Goal: Information Seeking & Learning: Learn about a topic

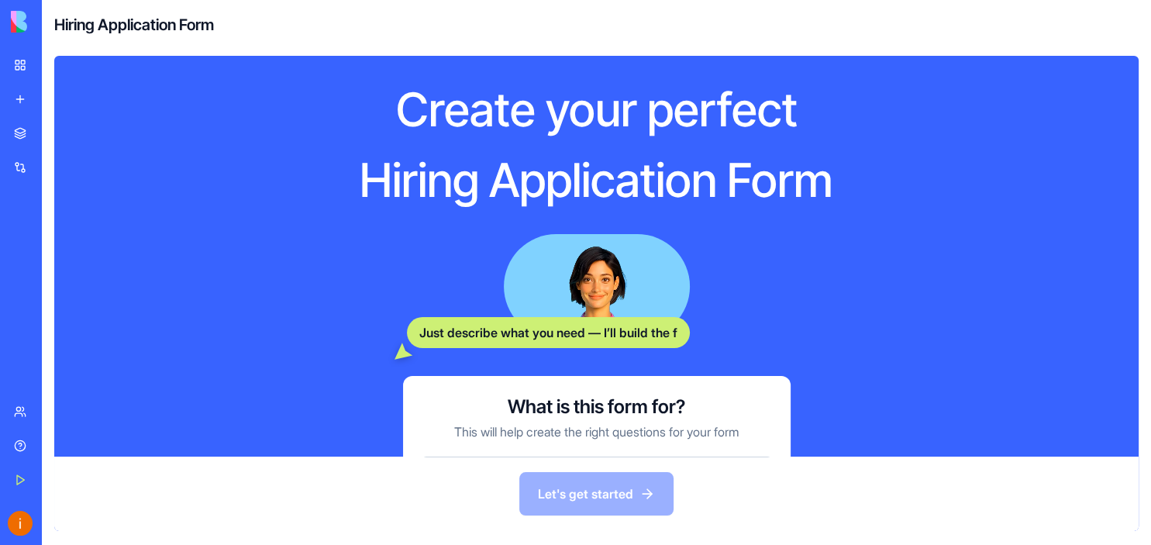
scroll to position [118, 0]
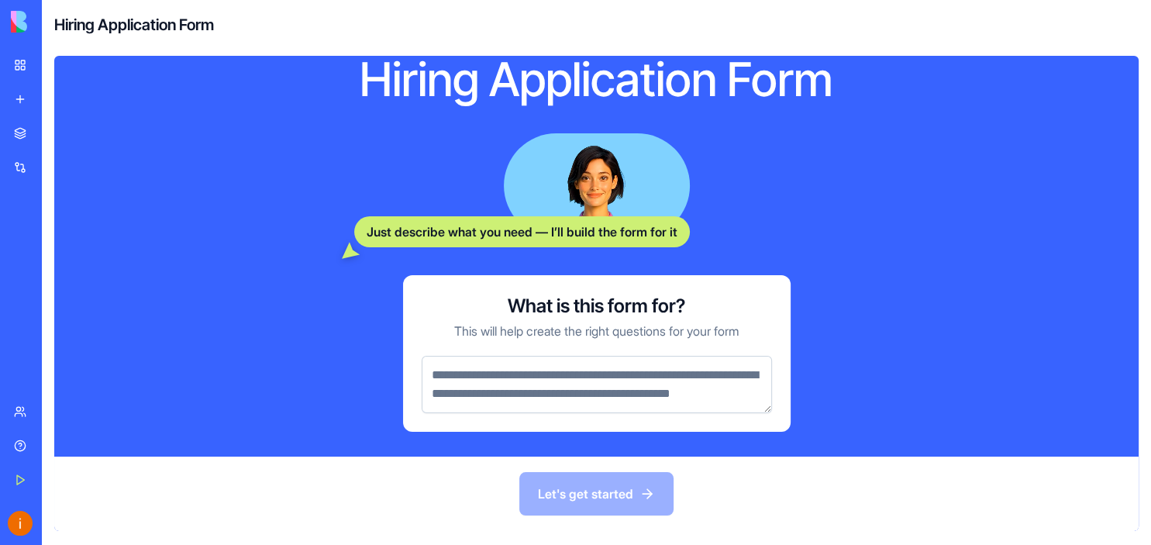
click at [461, 360] on textarea at bounding box center [597, 384] width 350 height 57
click at [57, 100] on div "New app" at bounding box center [47, 99] width 20 height 16
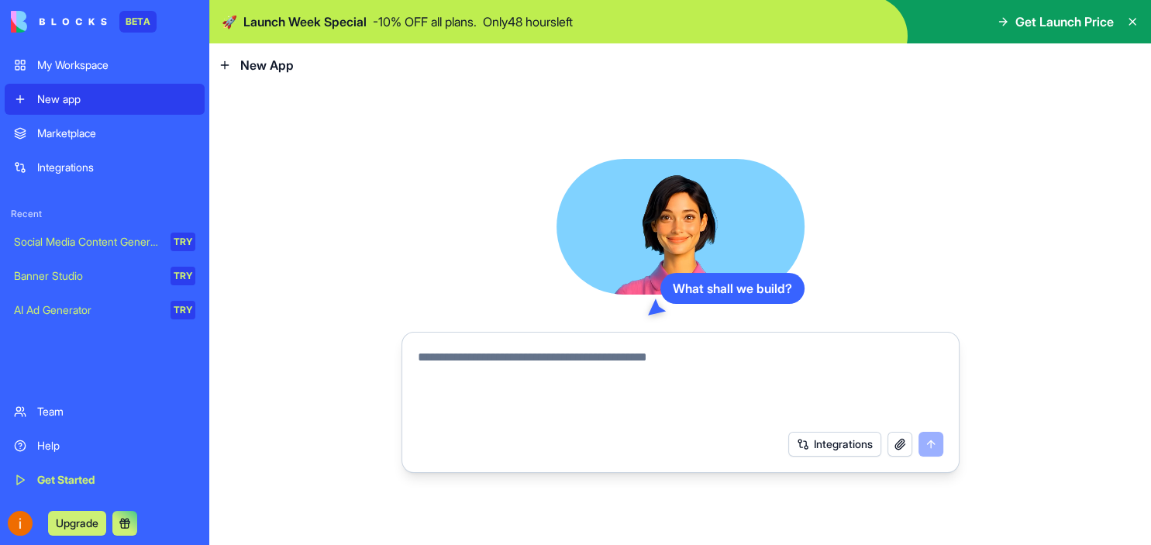
click at [422, 364] on textarea at bounding box center [680, 385] width 525 height 74
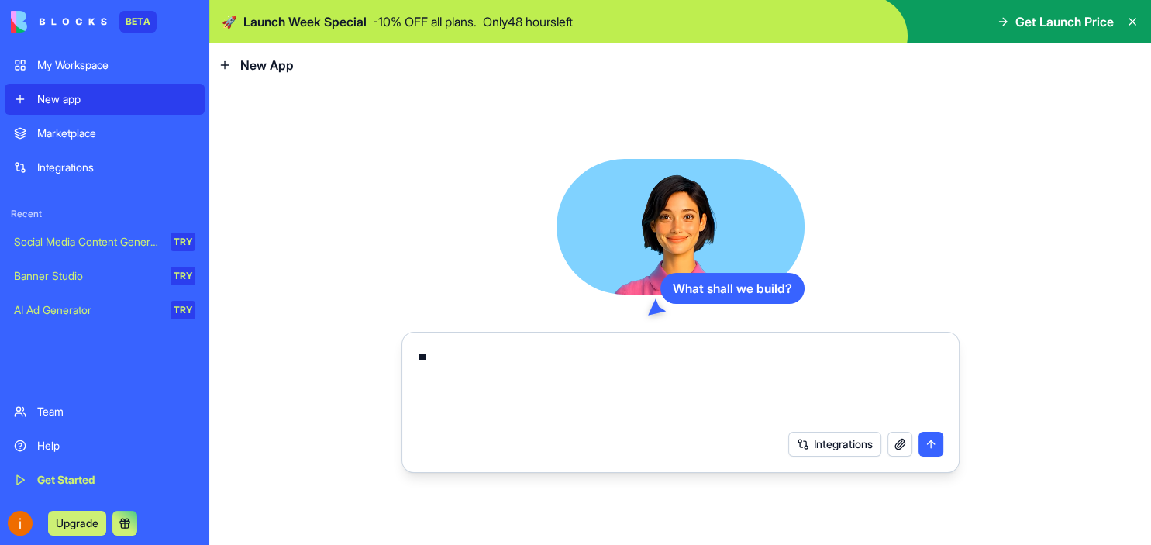
type textarea "*"
type textarea "**********"
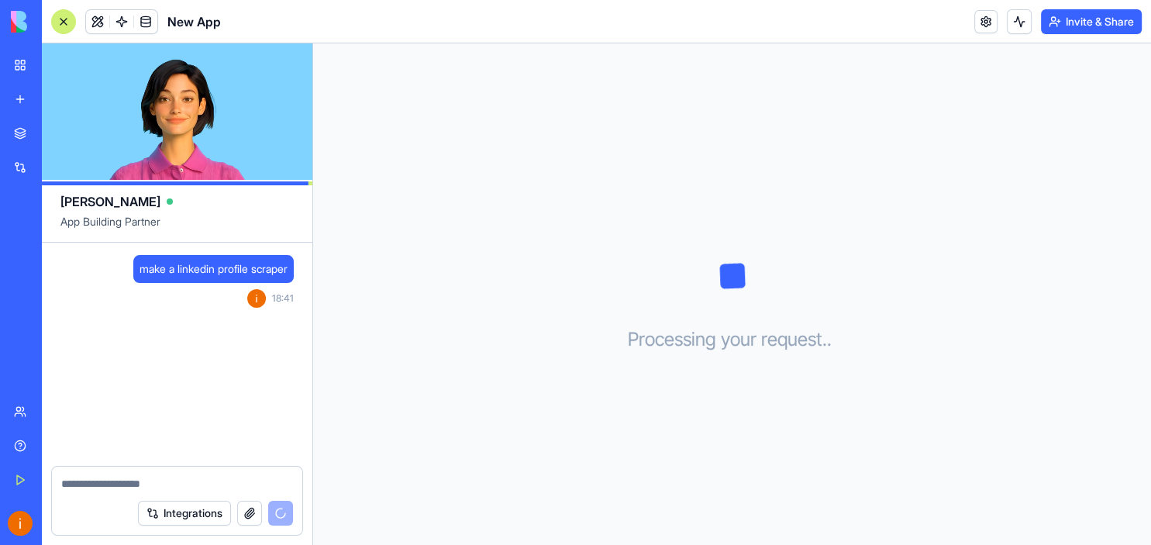
scroll to position [9, 0]
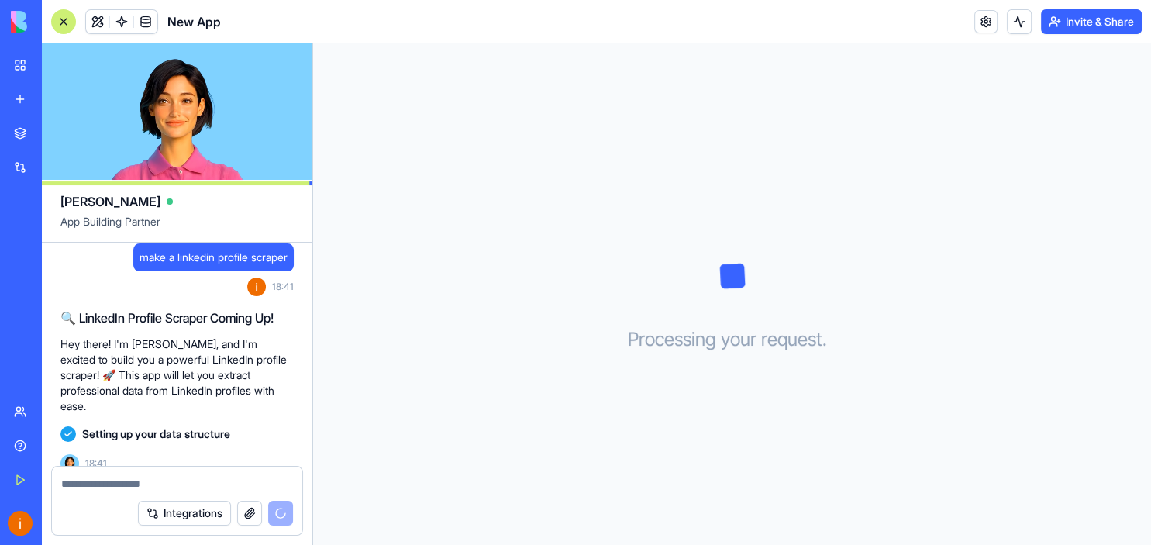
click at [177, 513] on button "Integrations" at bounding box center [184, 513] width 93 height 25
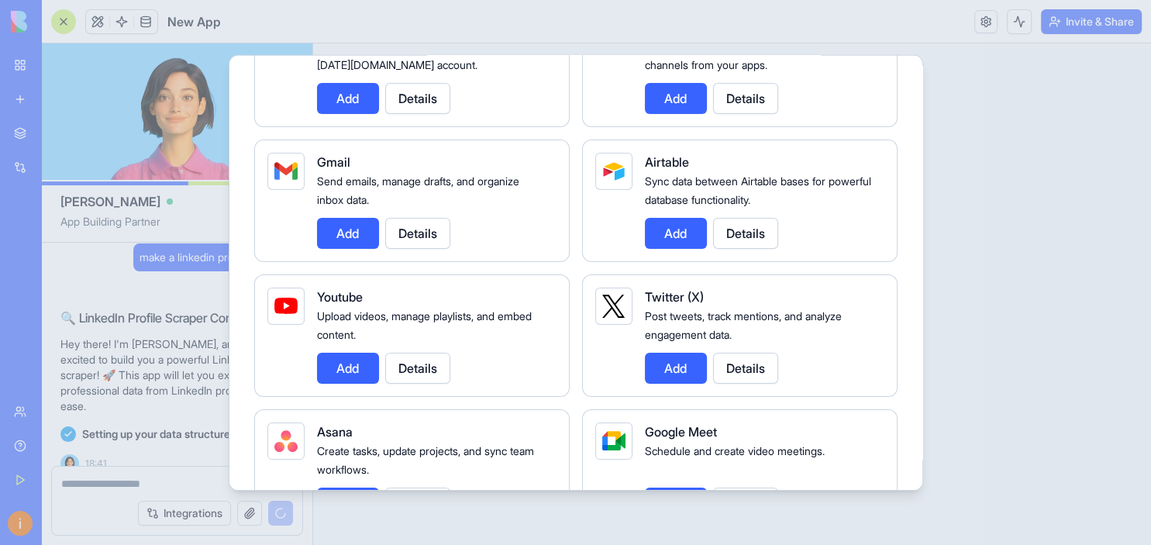
scroll to position [0, 0]
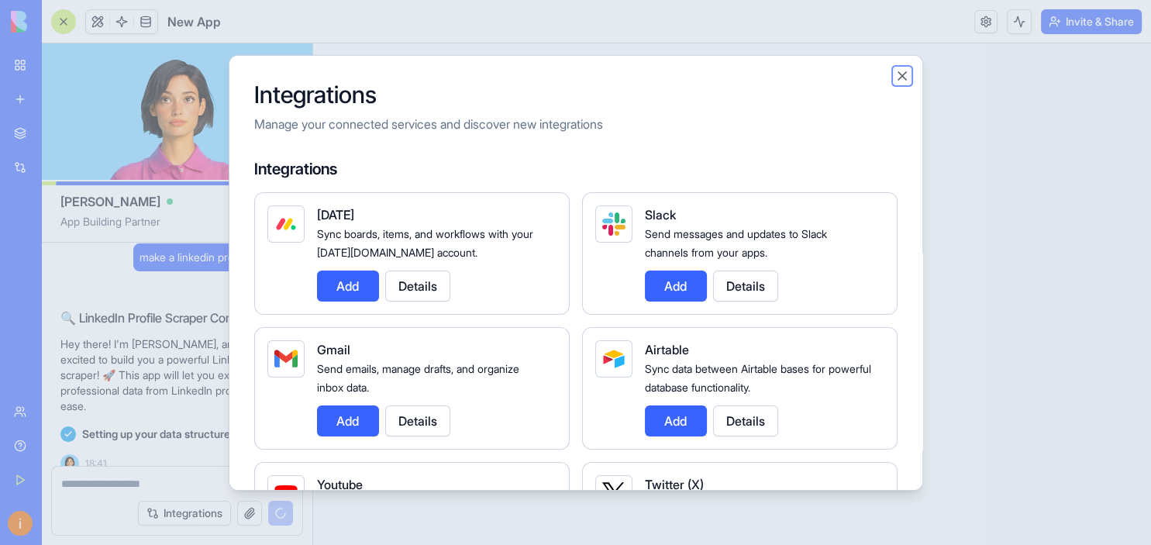
click at [904, 78] on button "Close" at bounding box center [902, 75] width 16 height 16
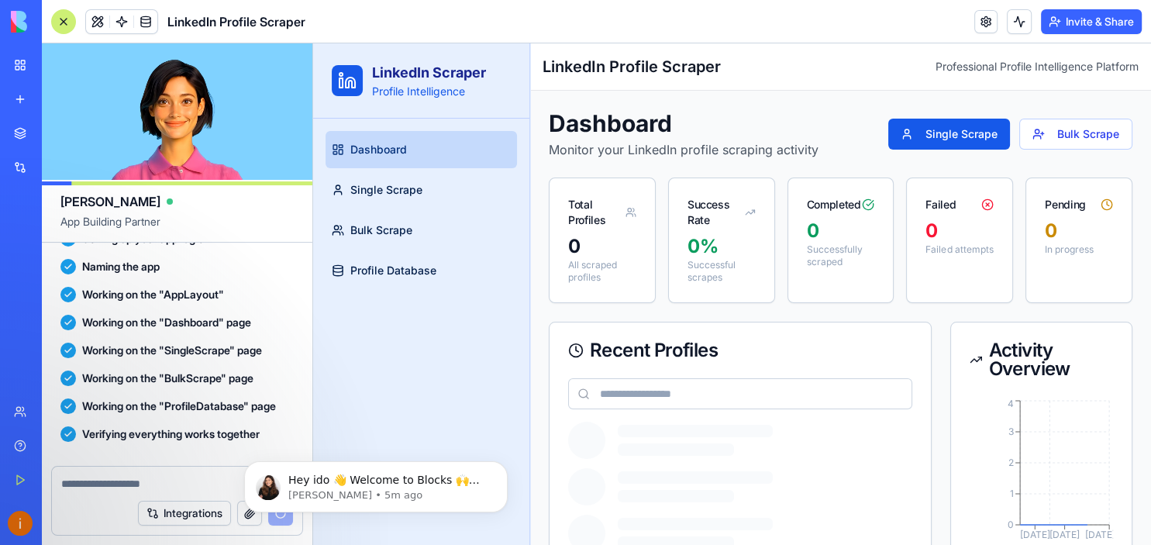
scroll to position [449, 0]
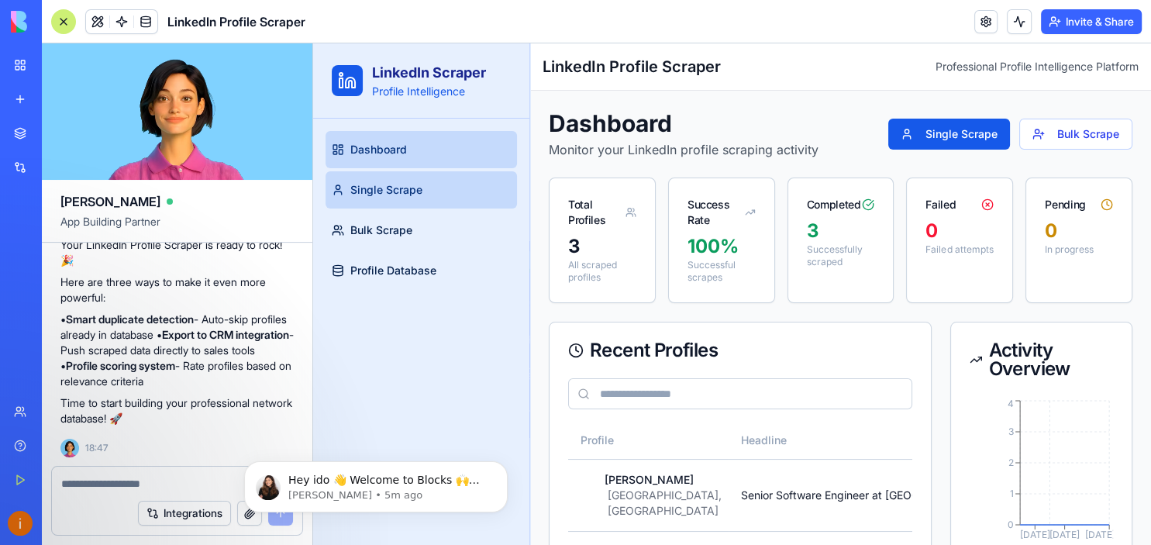
click at [417, 186] on span "Single Scrape" at bounding box center [386, 190] width 72 height 16
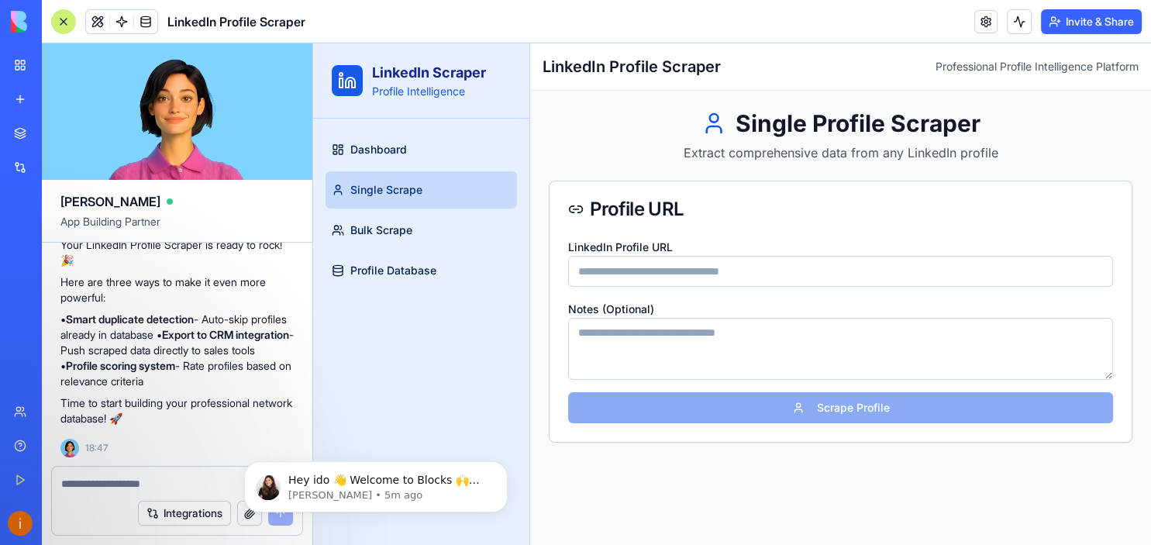
click at [622, 278] on input "LinkedIn Profile URL" at bounding box center [840, 271] width 545 height 31
click at [418, 233] on link "Bulk Scrape" at bounding box center [421, 230] width 191 height 37
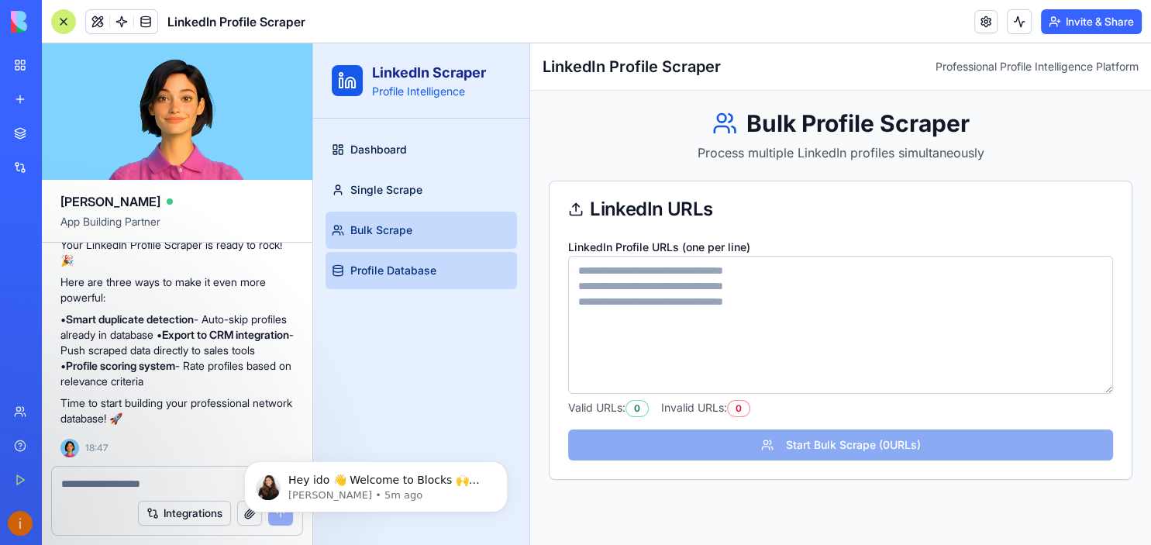
click at [409, 274] on span "Profile Database" at bounding box center [393, 271] width 86 height 16
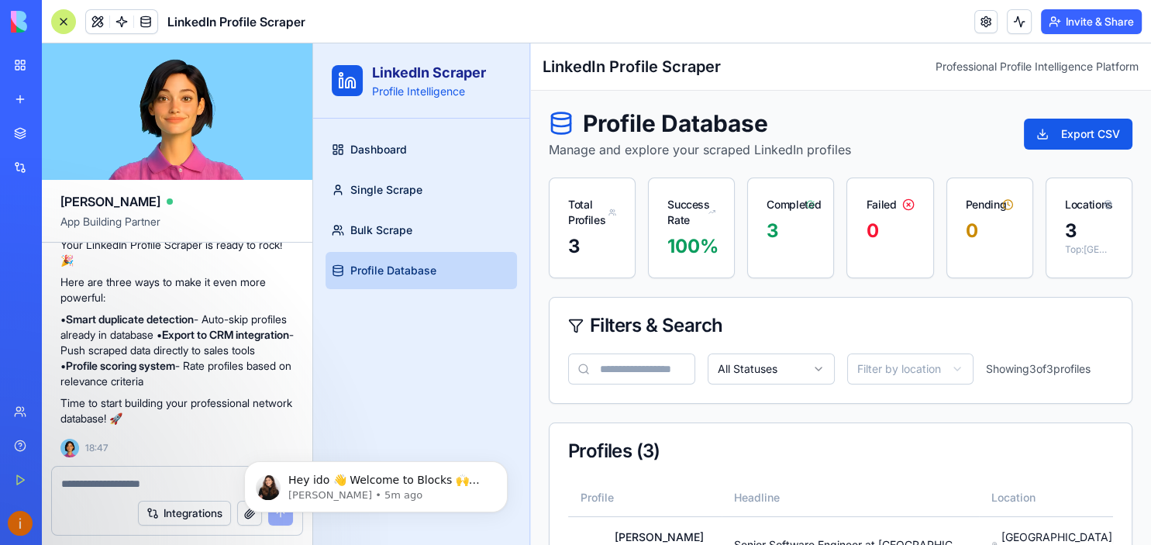
click at [59, 22] on div at bounding box center [63, 21] width 25 height 25
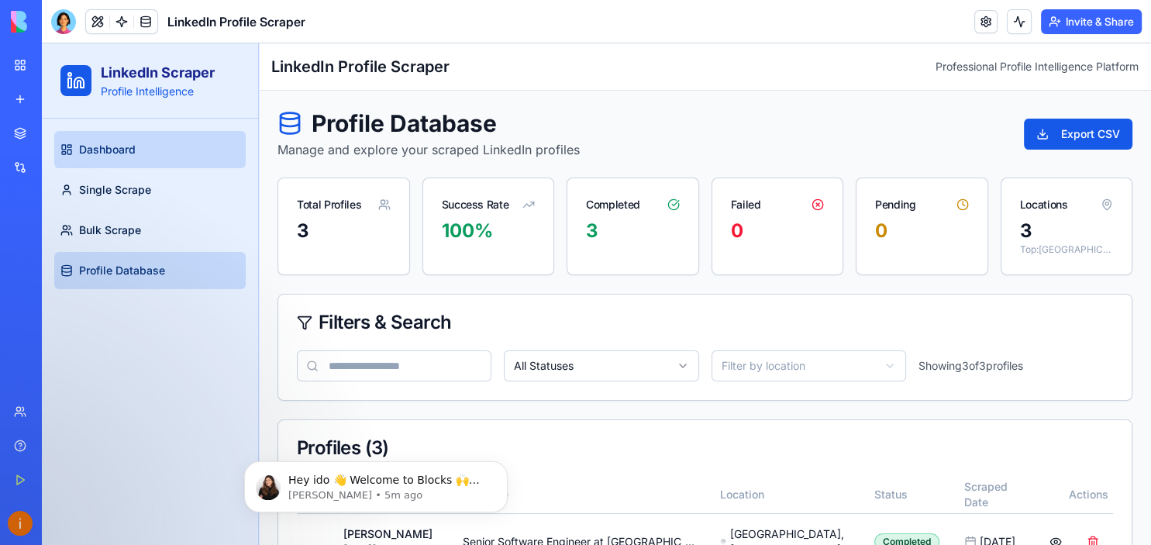
click at [145, 157] on link "Dashboard" at bounding box center [149, 149] width 191 height 37
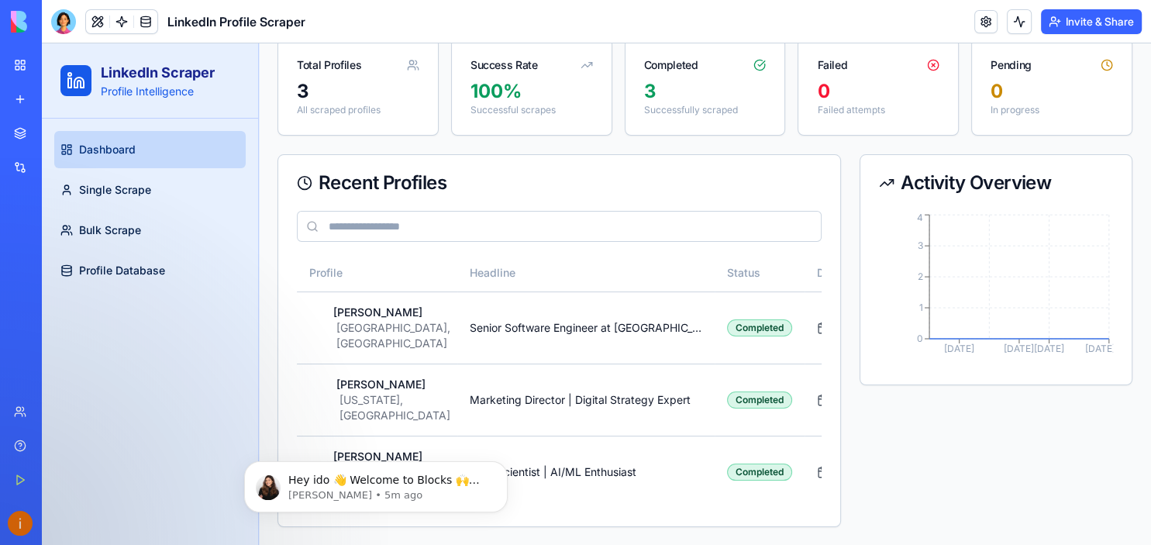
scroll to position [154, 0]
click at [177, 90] on p "Profile Intelligence" at bounding box center [158, 92] width 114 height 16
click at [24, 101] on link "New app" at bounding box center [36, 99] width 62 height 31
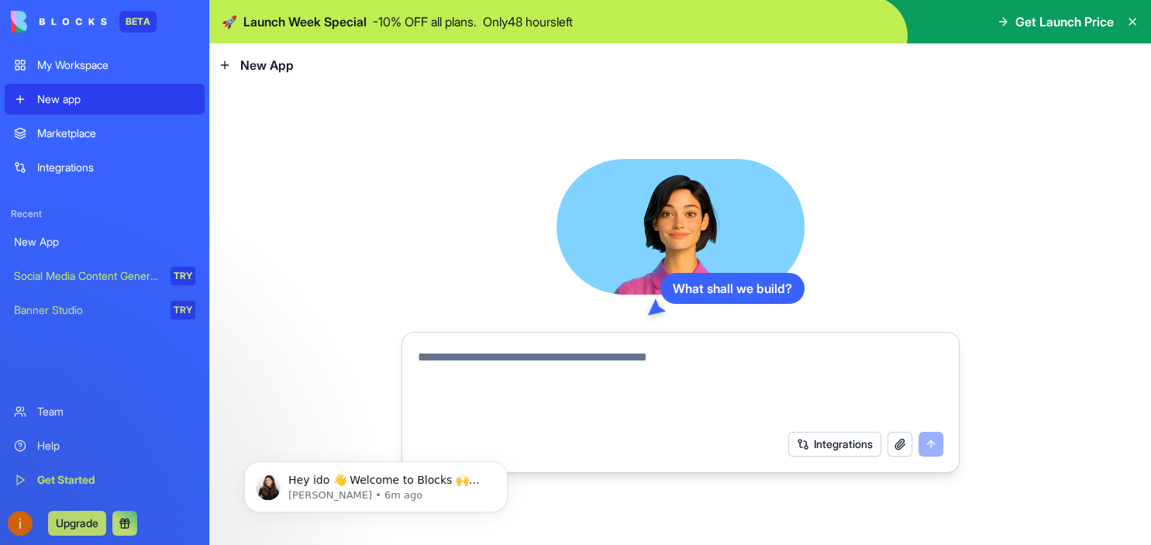
click at [484, 372] on textarea at bounding box center [680, 385] width 525 height 74
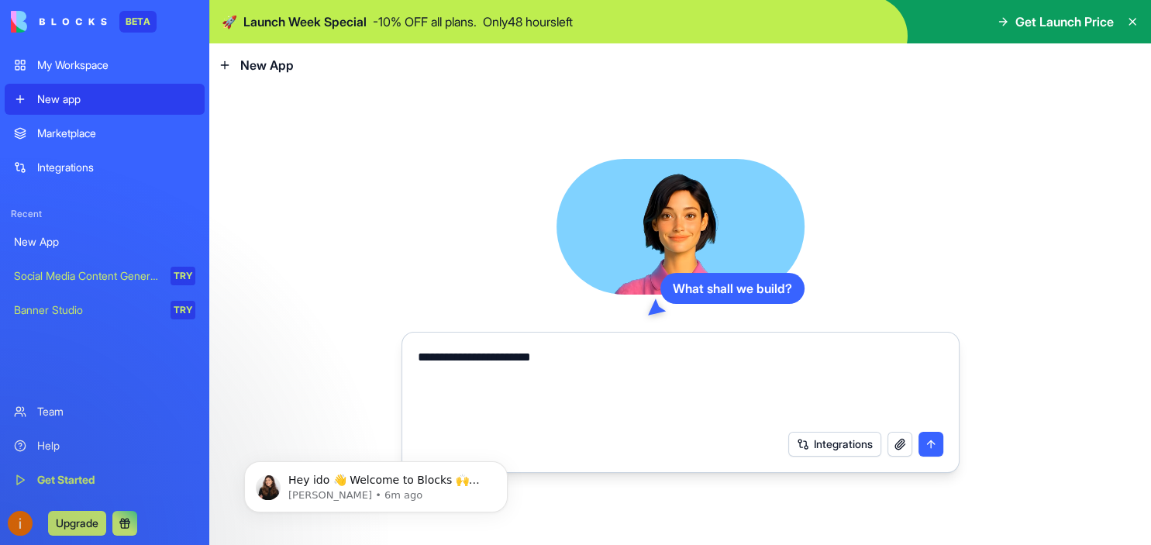
type textarea "**********"
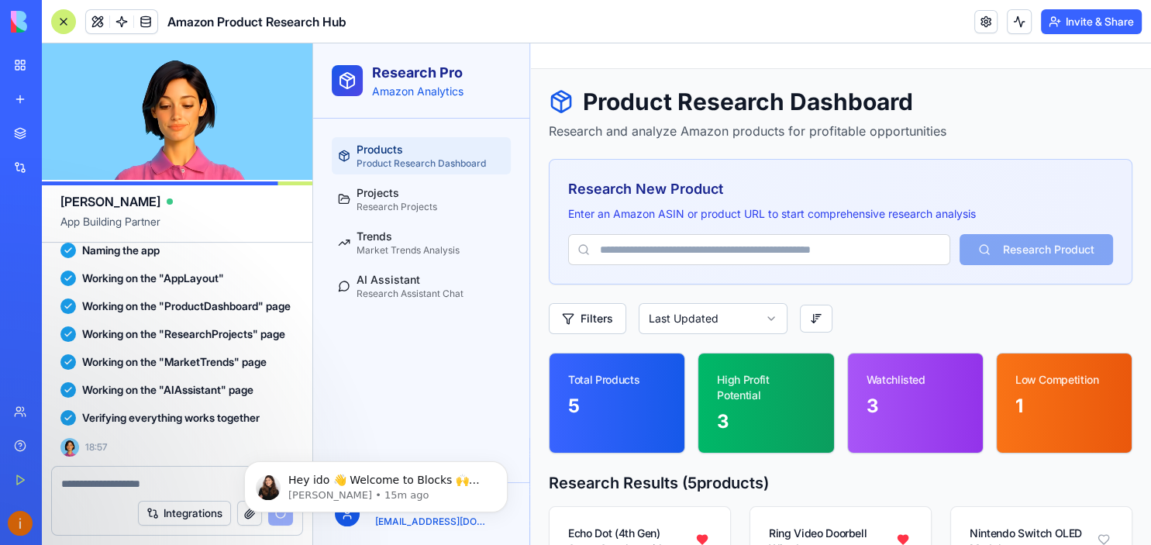
scroll to position [594, 0]
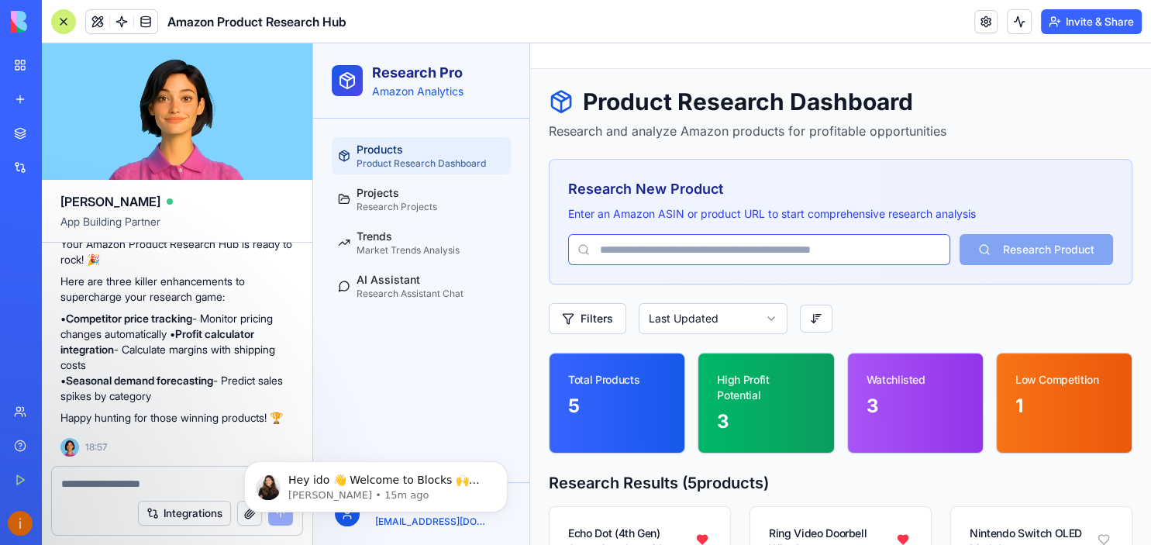
click at [718, 242] on input "text" at bounding box center [759, 249] width 382 height 31
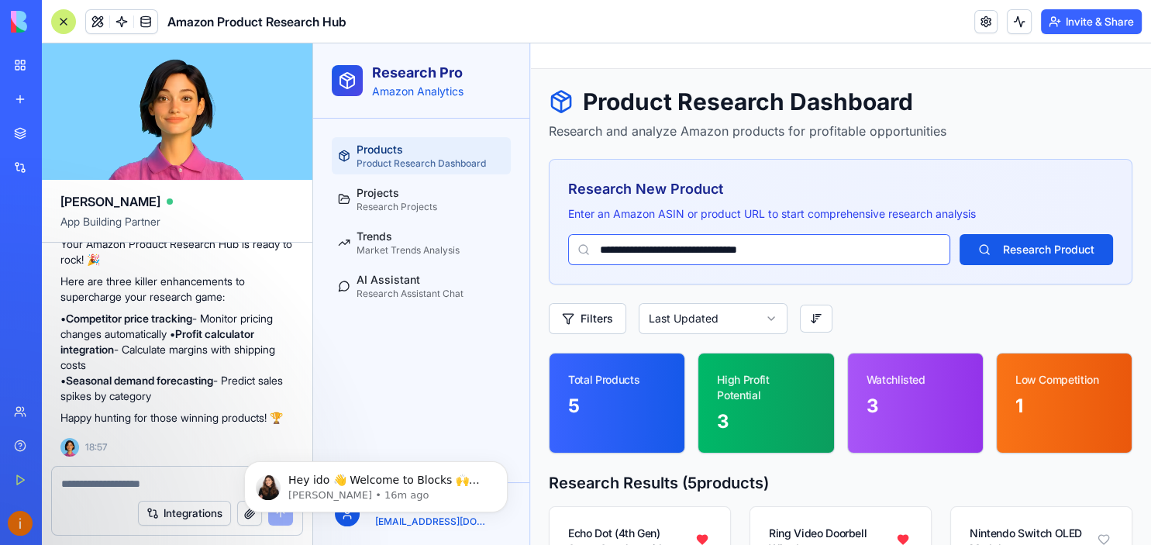
type input "**********"
click at [959, 234] on button "Research Product" at bounding box center [1035, 249] width 153 height 31
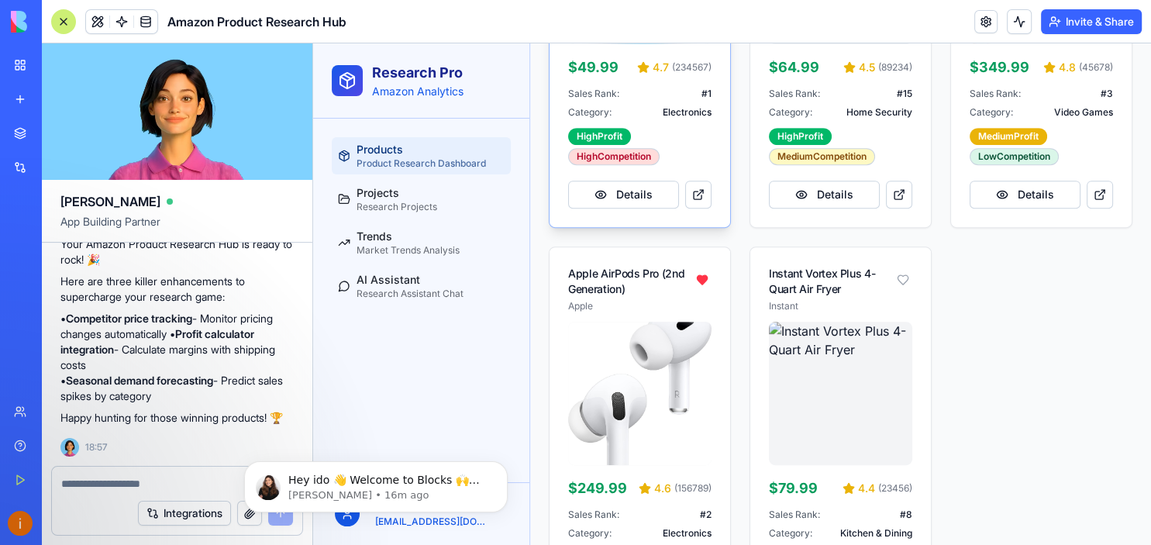
scroll to position [682, 0]
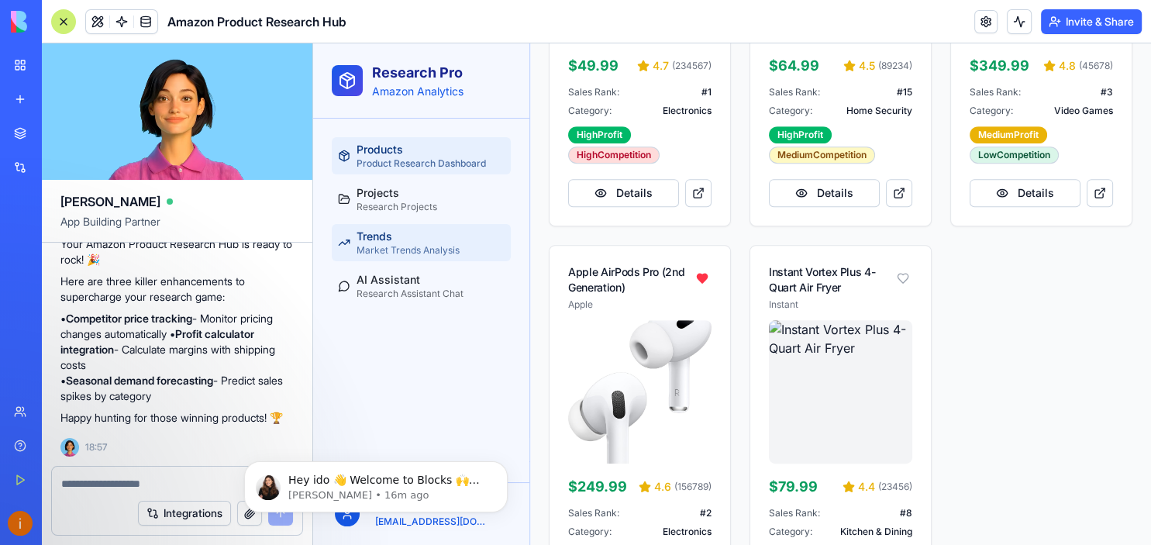
click at [446, 250] on span "Market Trends Analysis" at bounding box center [408, 250] width 103 height 12
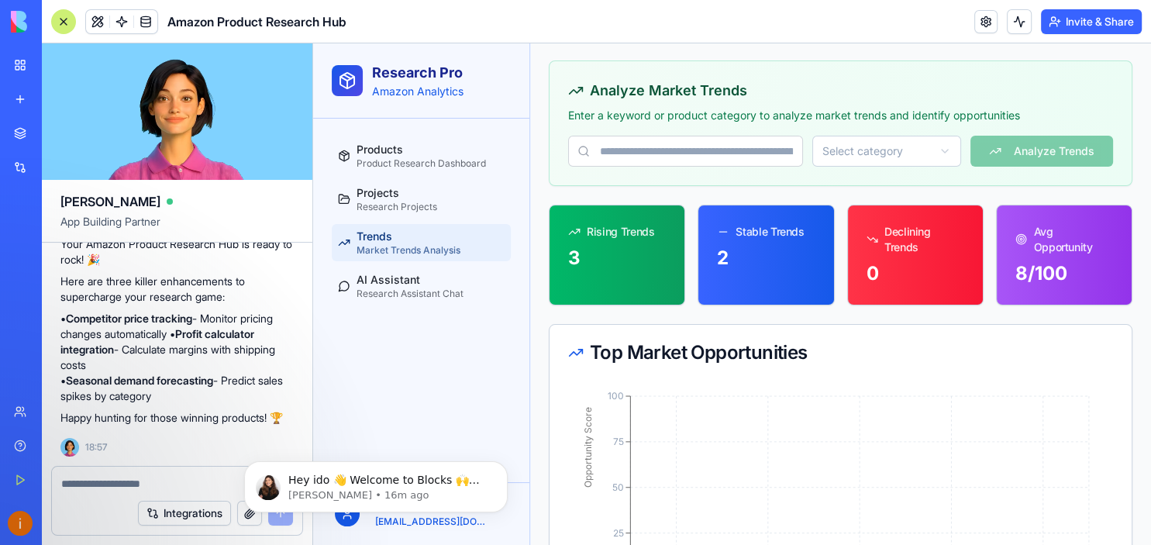
scroll to position [98, 0]
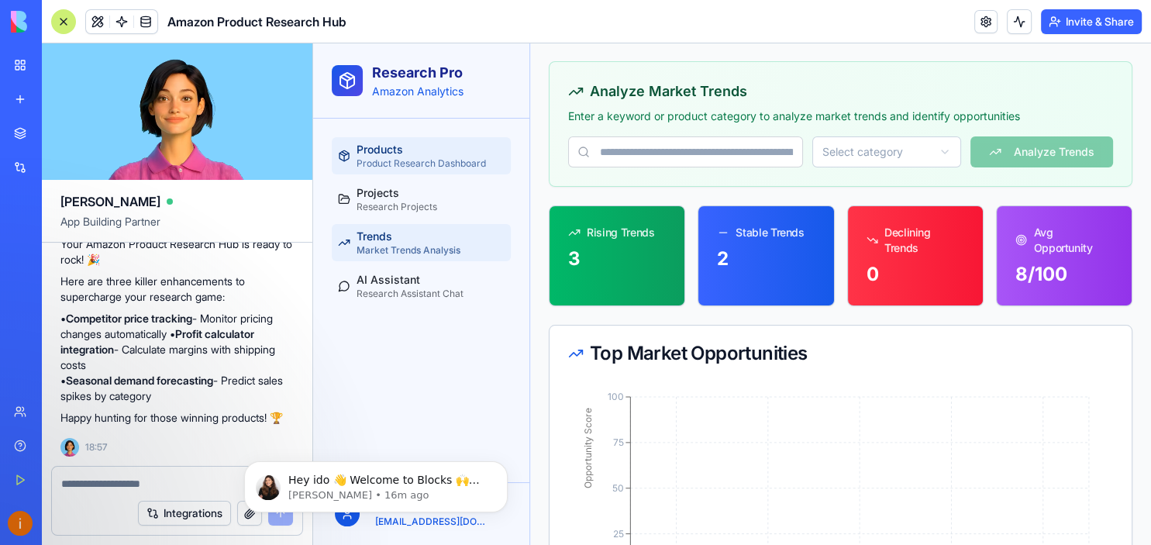
click at [430, 160] on span "Product Research Dashboard" at bounding box center [421, 163] width 129 height 12
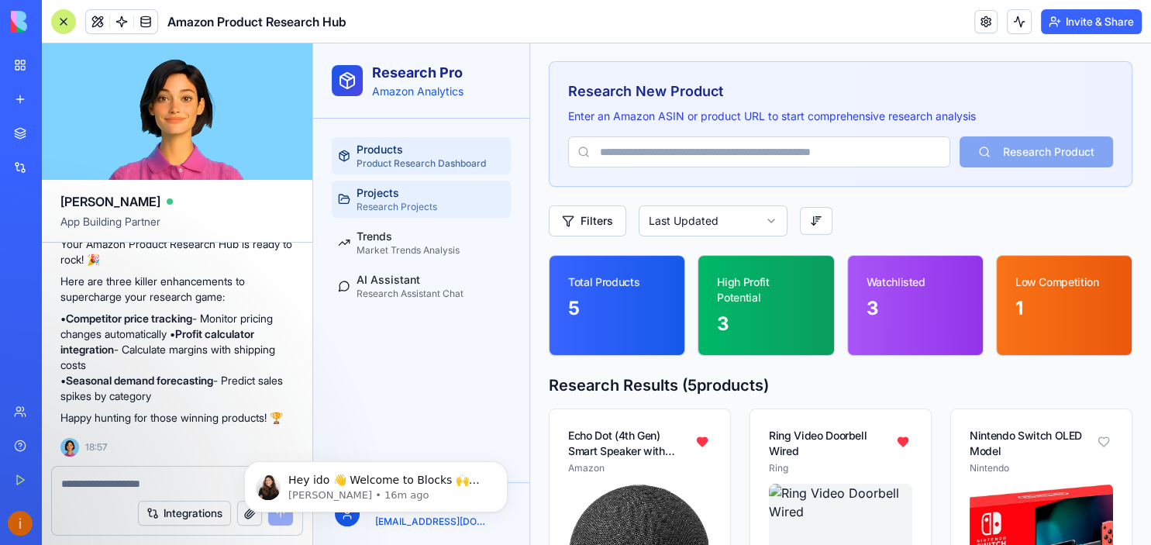
click at [420, 205] on span "Research Projects" at bounding box center [397, 207] width 81 height 12
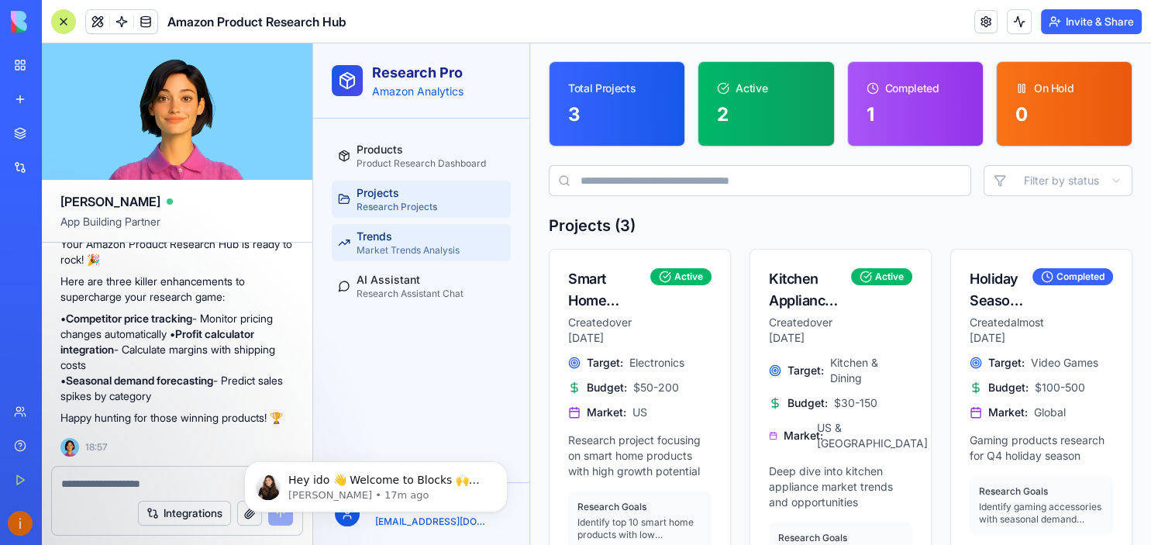
click at [423, 259] on link "Trends Market Trends Analysis" at bounding box center [421, 242] width 179 height 37
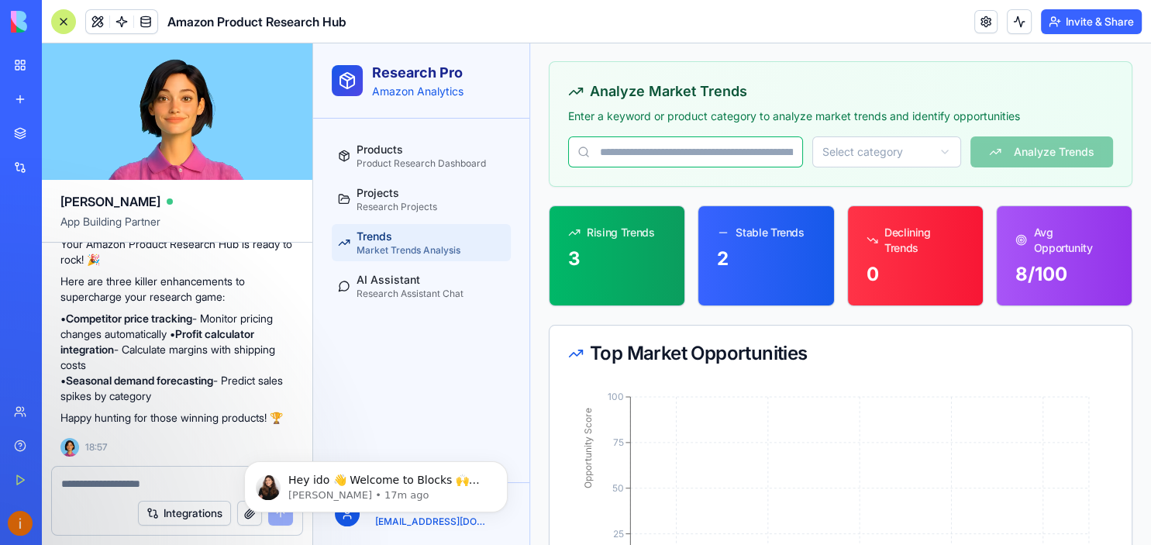
click at [680, 160] on input "text" at bounding box center [685, 151] width 235 height 31
type input "*******"
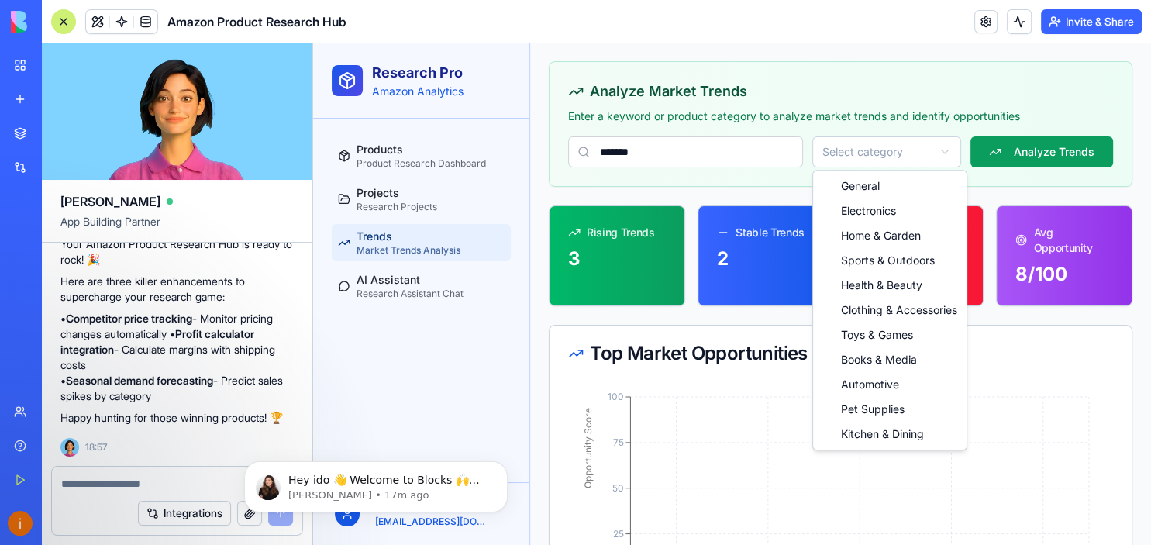
select select "**********"
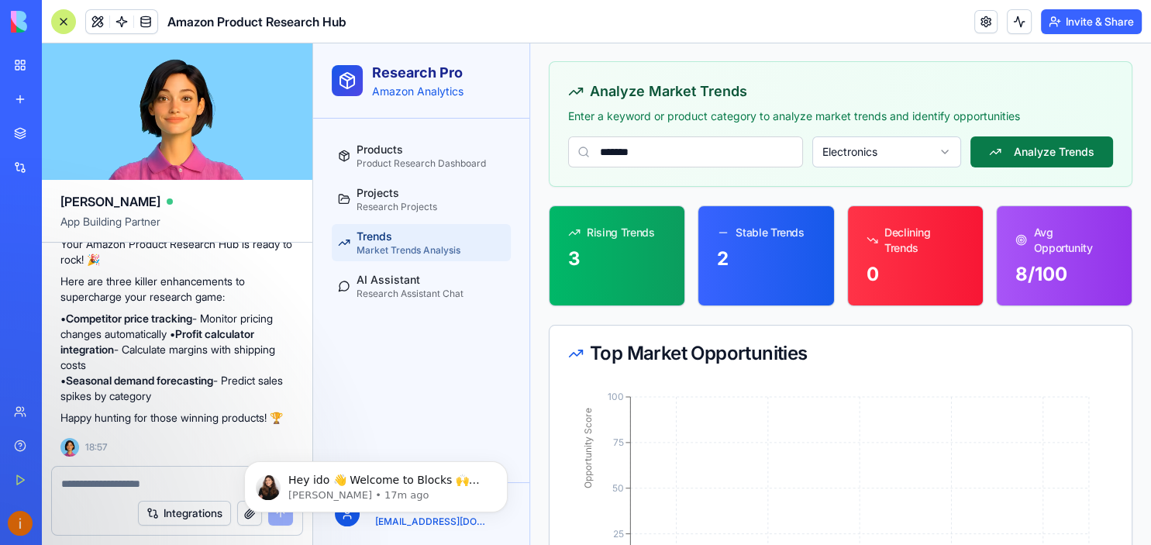
click at [1068, 155] on button "Analyze Trends" at bounding box center [1041, 151] width 143 height 31
select select
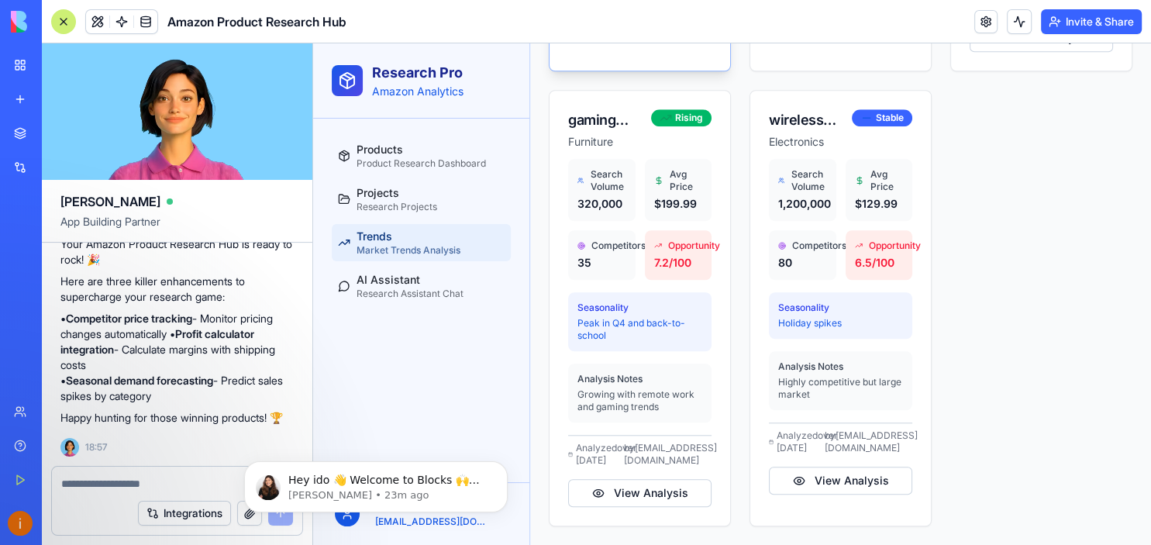
scroll to position [1297, 0]
click at [644, 498] on button "View Analysis" at bounding box center [639, 493] width 143 height 28
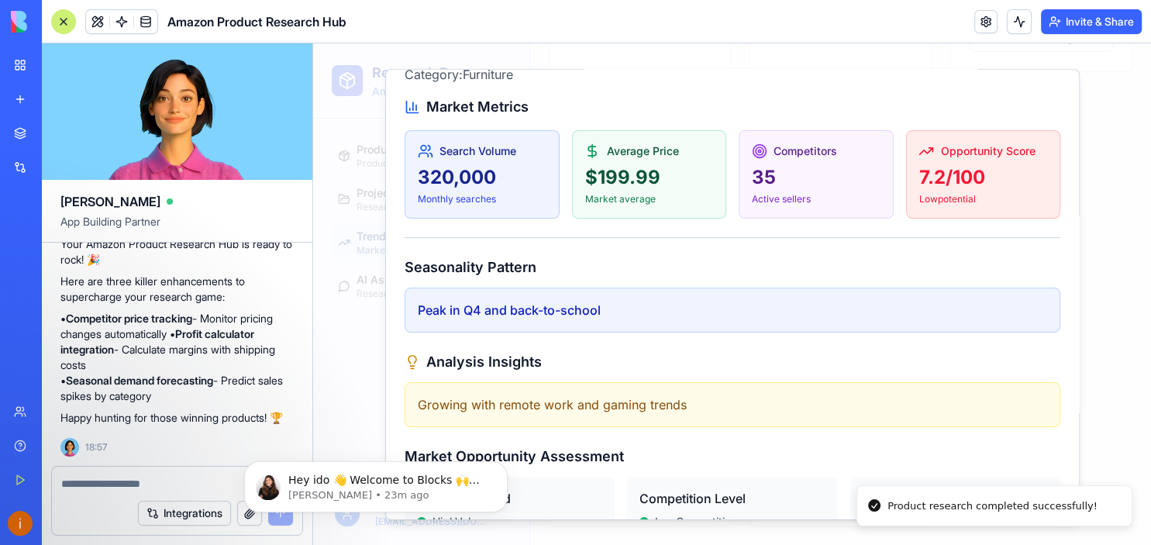
scroll to position [0, 0]
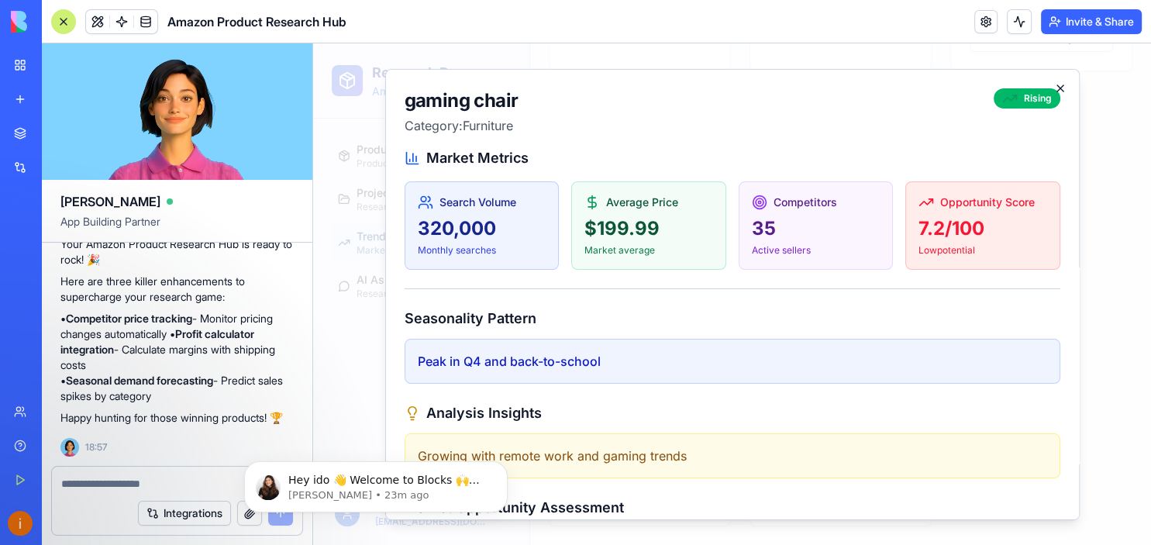
click at [1059, 85] on icon "button" at bounding box center [1060, 87] width 12 height 12
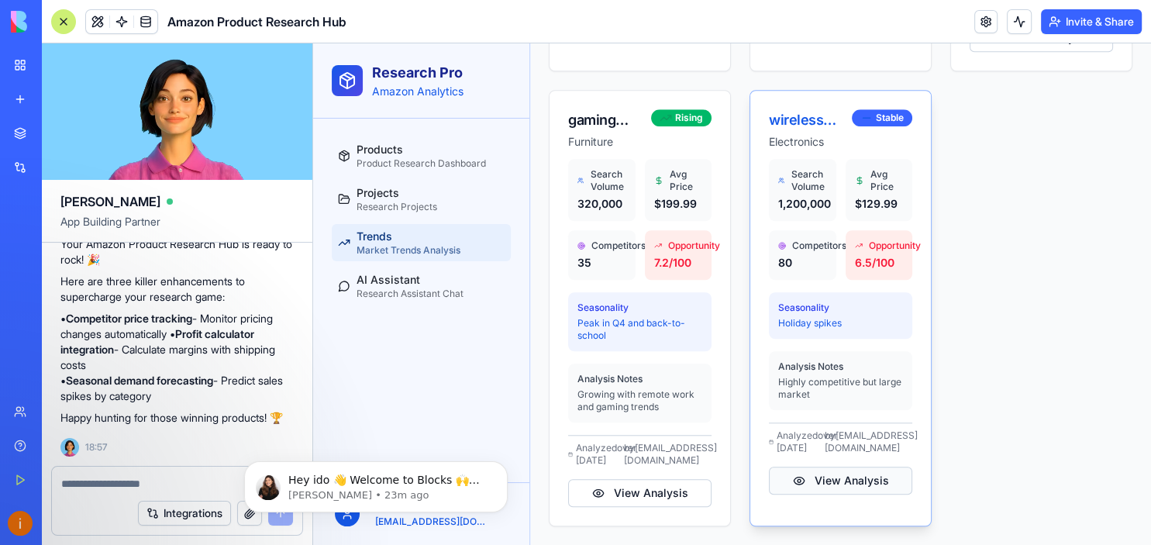
click at [845, 473] on button "View Analysis" at bounding box center [840, 481] width 143 height 28
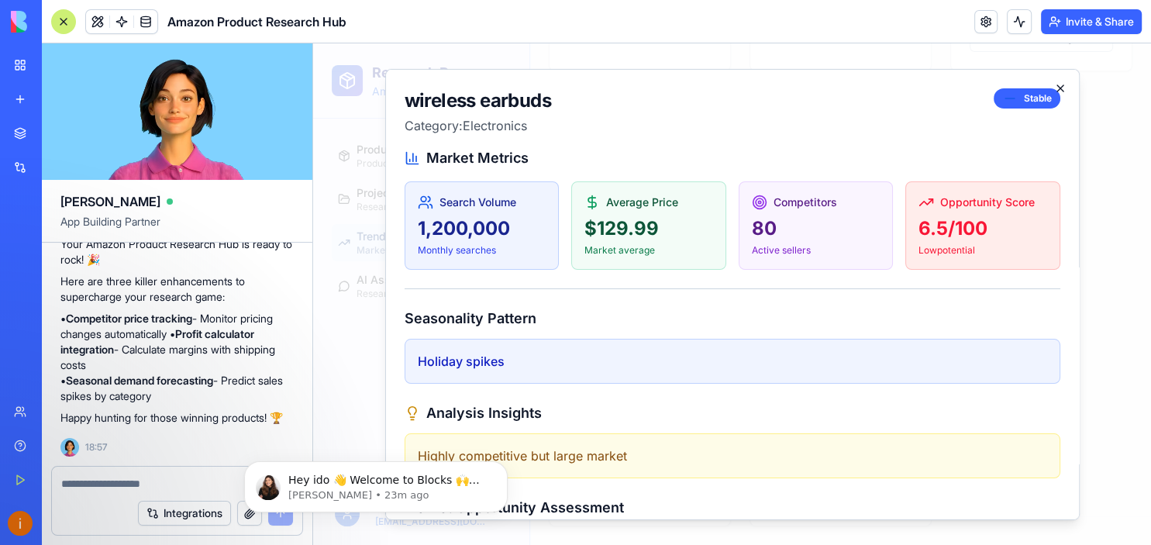
click at [1056, 86] on icon "button" at bounding box center [1060, 87] width 12 height 12
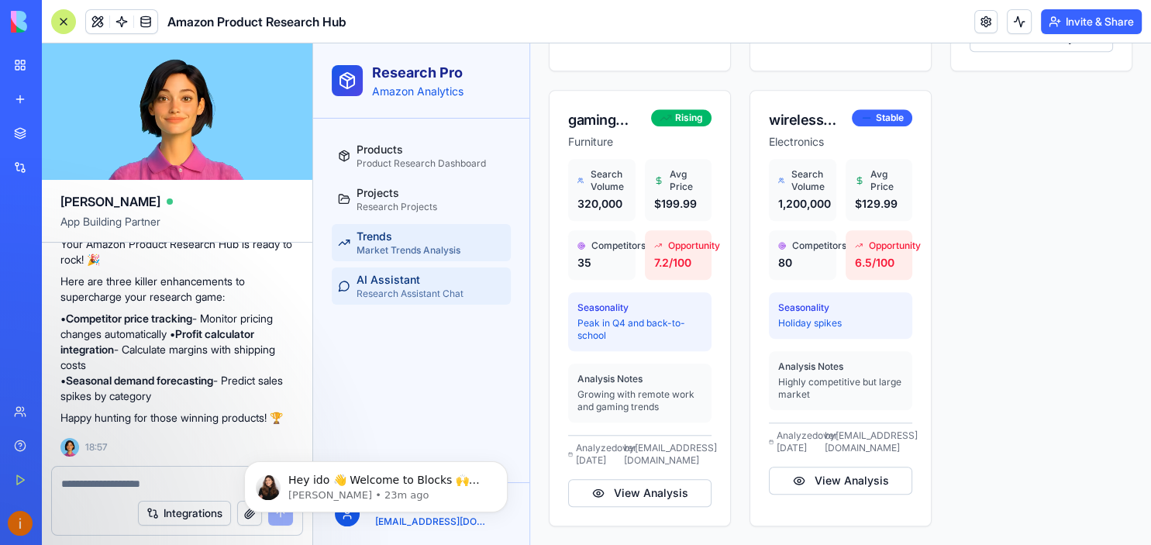
click at [448, 284] on div "AI Assistant Research Assistant Chat" at bounding box center [410, 286] width 107 height 28
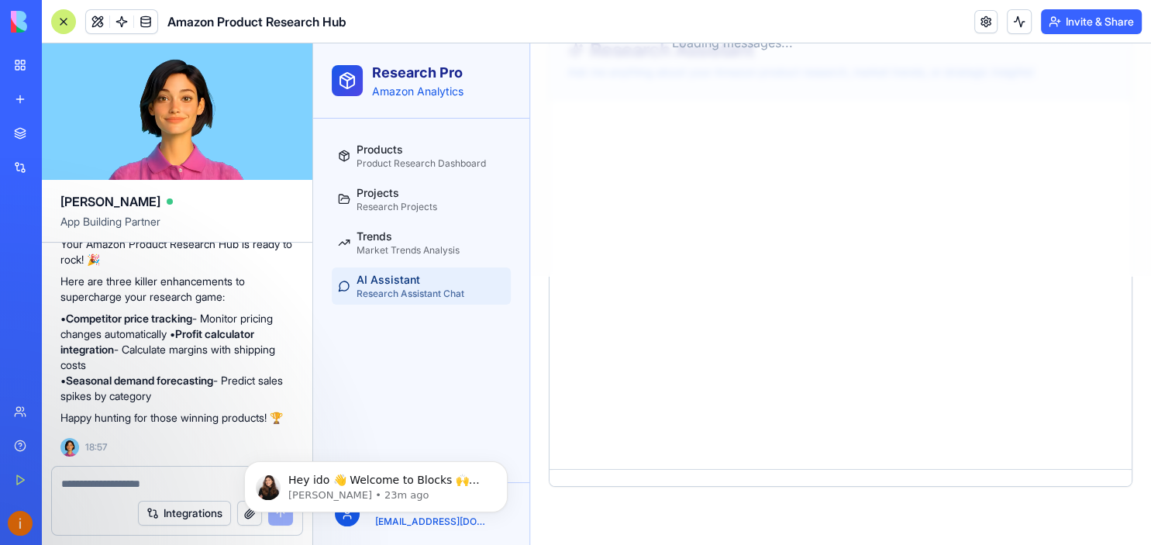
scroll to position [210, 0]
